Goal: Information Seeking & Learning: Learn about a topic

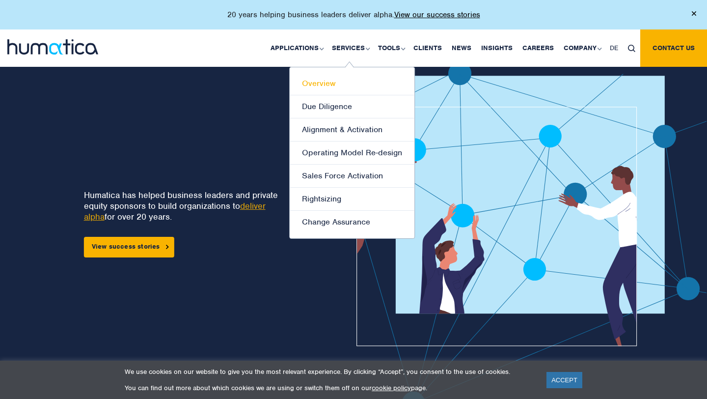
click at [330, 81] on link "Overview" at bounding box center [352, 83] width 125 height 23
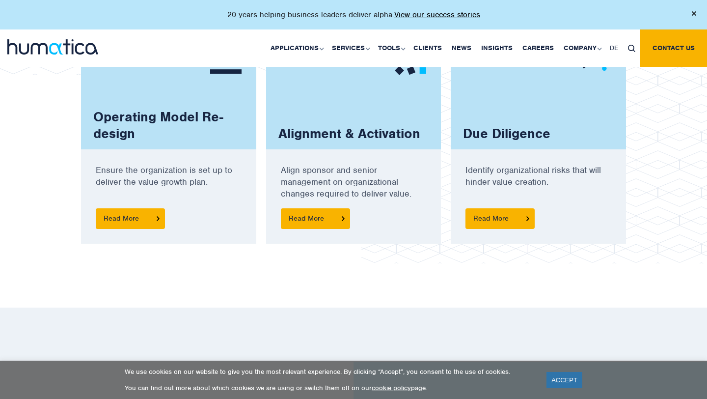
scroll to position [1016, 0]
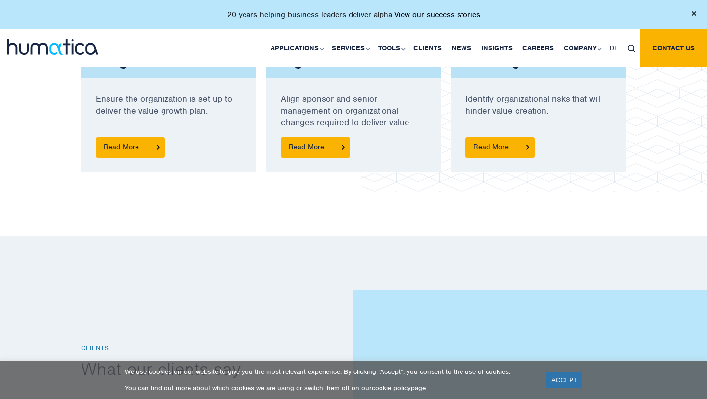
click at [627, 145] on div "Due Diligence Identify organizational risks that will hinder value creation. Re…" at bounding box center [538, 75] width 185 height 238
click at [541, 50] on link "Careers" at bounding box center [538, 47] width 41 height 37
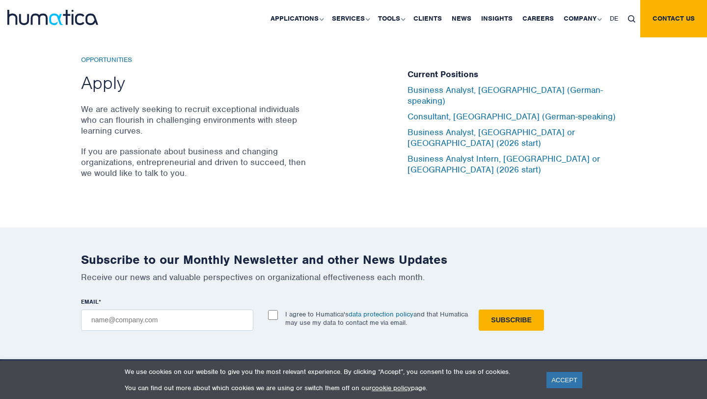
scroll to position [3266, 0]
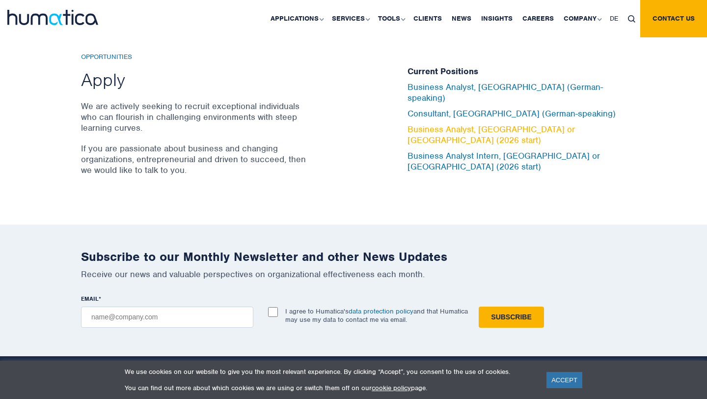
click at [424, 132] on link "Business Analyst, [GEOGRAPHIC_DATA] or [GEOGRAPHIC_DATA] (2026 start)" at bounding box center [492, 135] width 168 height 22
